Goal: Find specific page/section: Find specific page/section

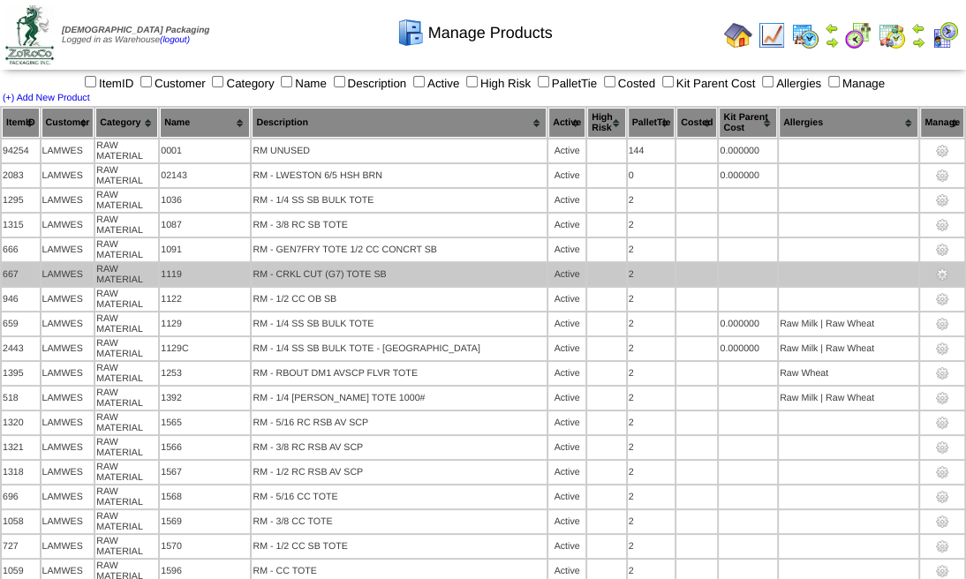
drag, startPoint x: 973, startPoint y: 232, endPoint x: 872, endPoint y: 268, distance: 107.8
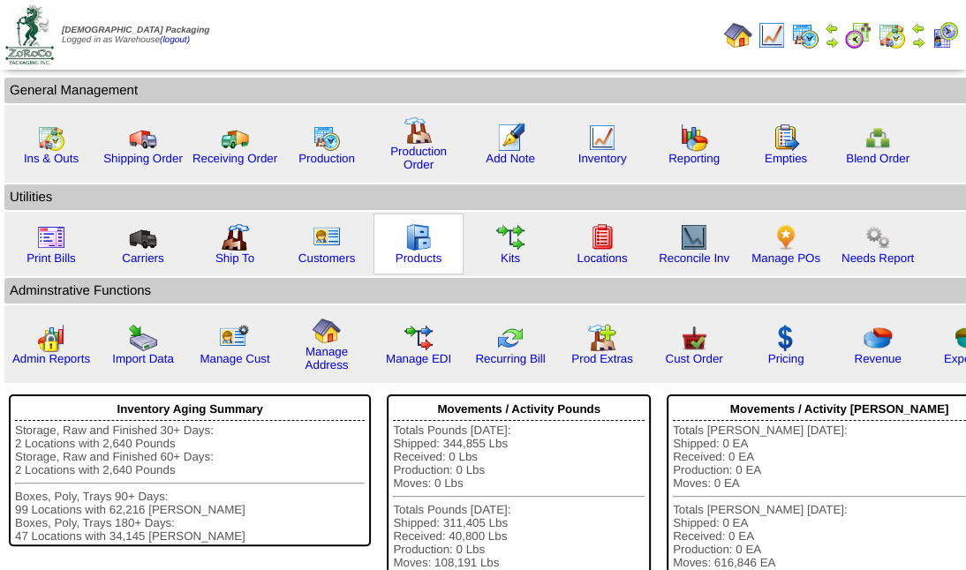
click at [422, 244] on img at bounding box center [418, 237] width 28 height 28
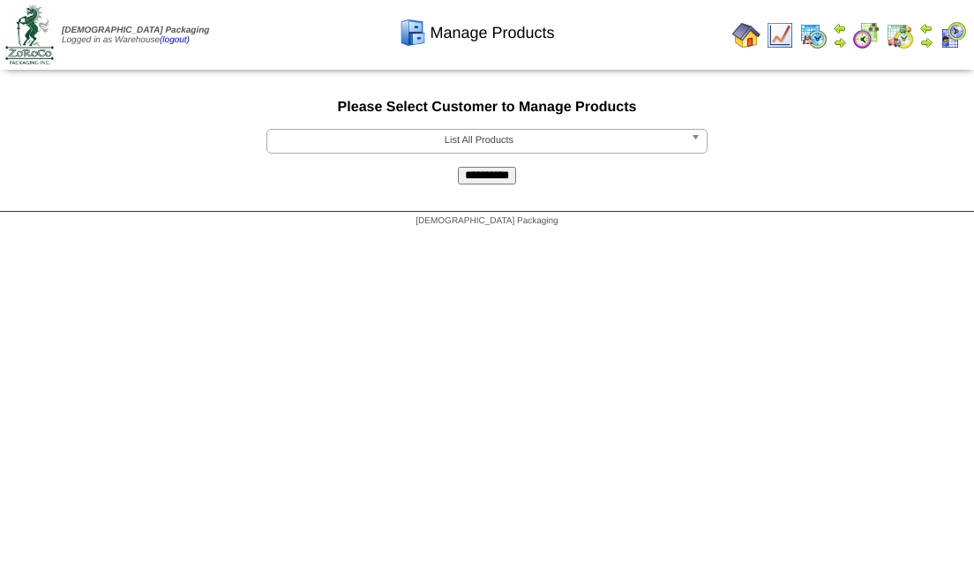
click at [695, 130] on b at bounding box center [699, 141] width 16 height 23
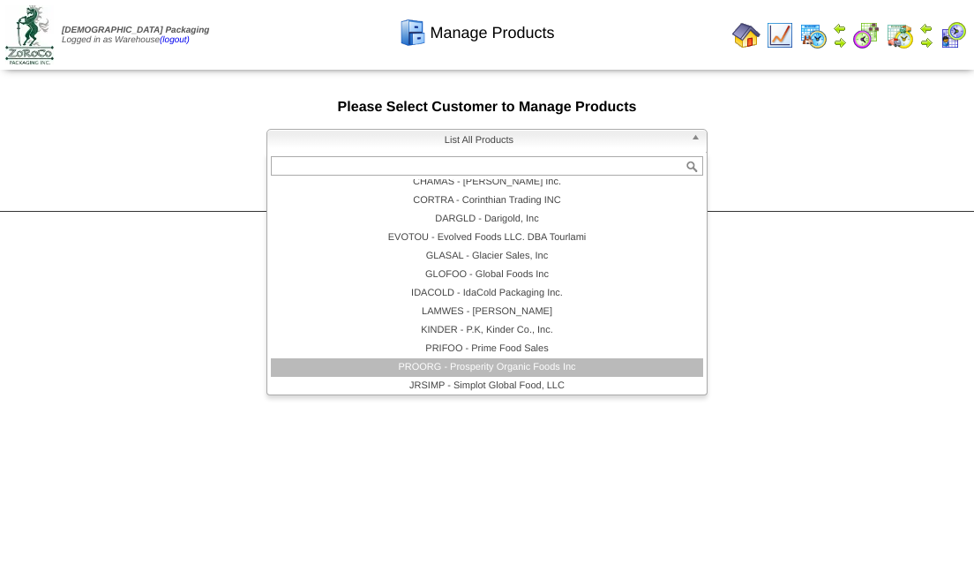
scroll to position [159, 0]
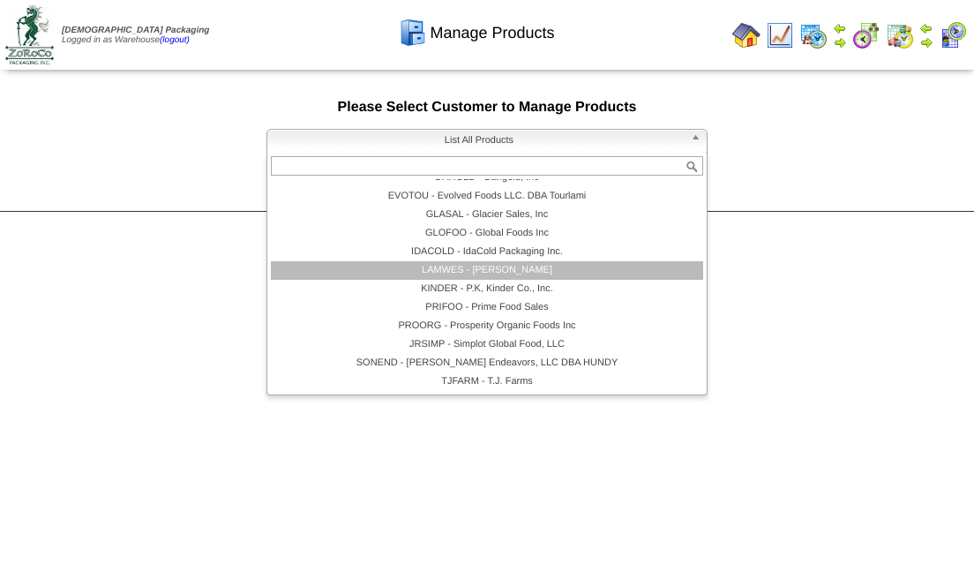
click at [635, 269] on li "LAMWES - Lamb-Weston" at bounding box center [487, 270] width 432 height 19
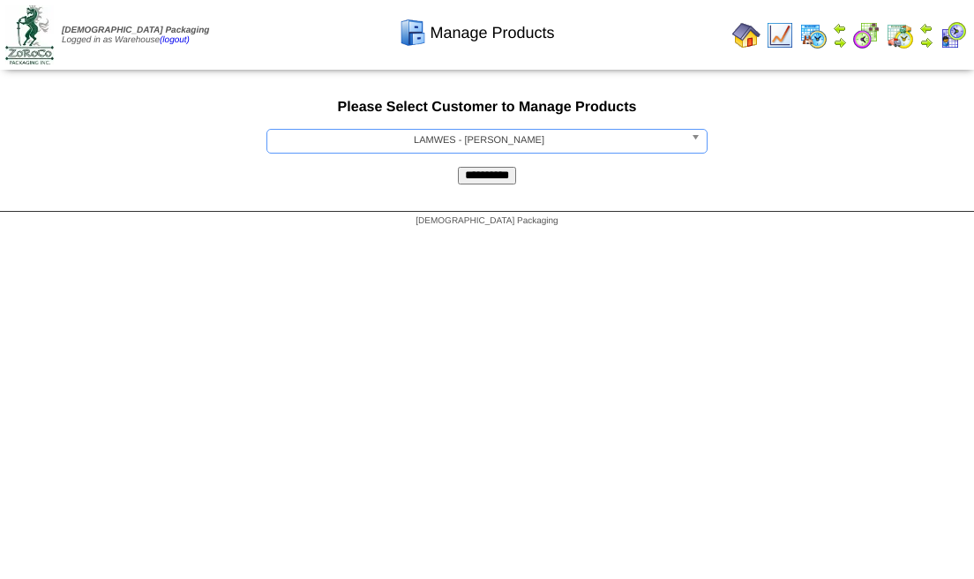
click at [500, 174] on input "**********" at bounding box center [487, 176] width 58 height 18
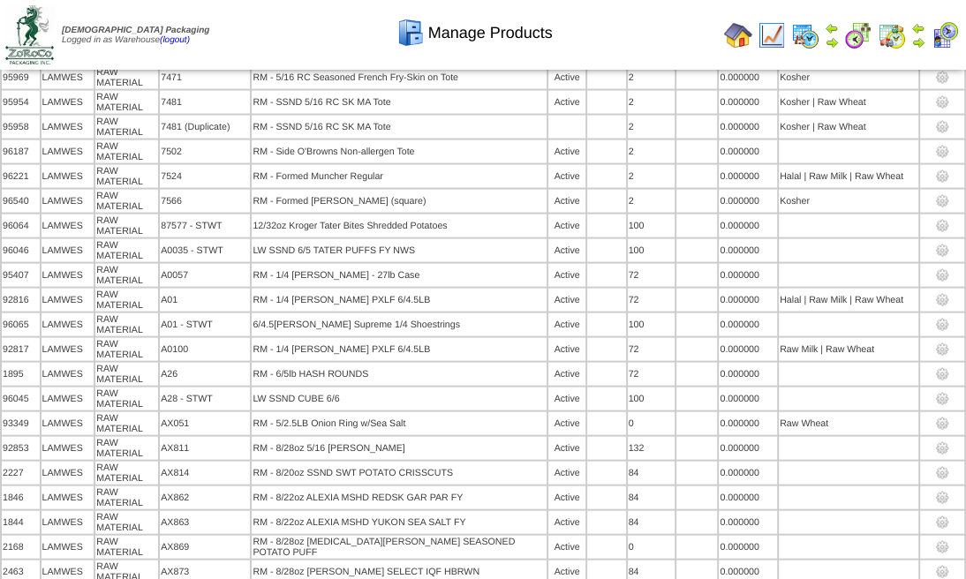
scroll to position [18711, 0]
